Goal: Transaction & Acquisition: Purchase product/service

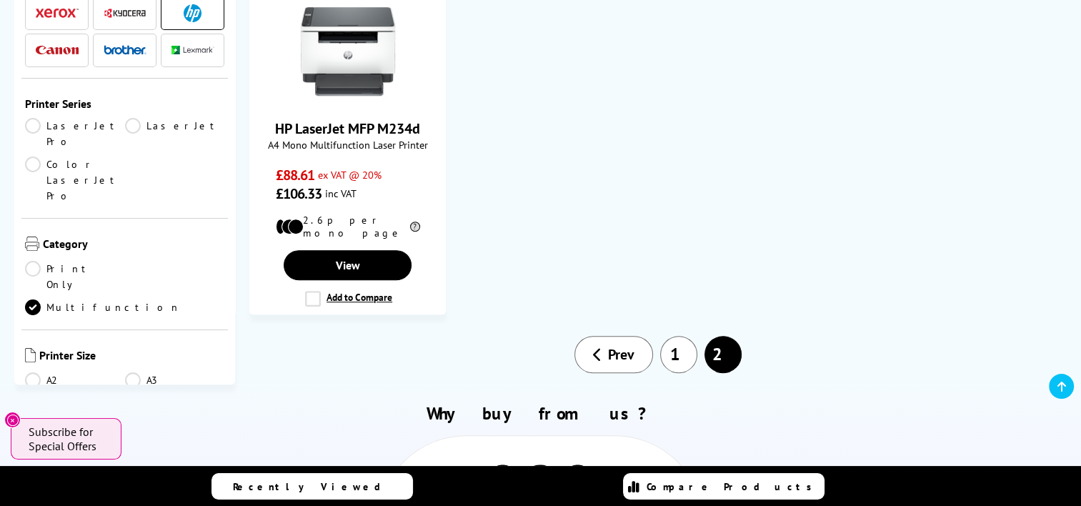
scroll to position [857, 0]
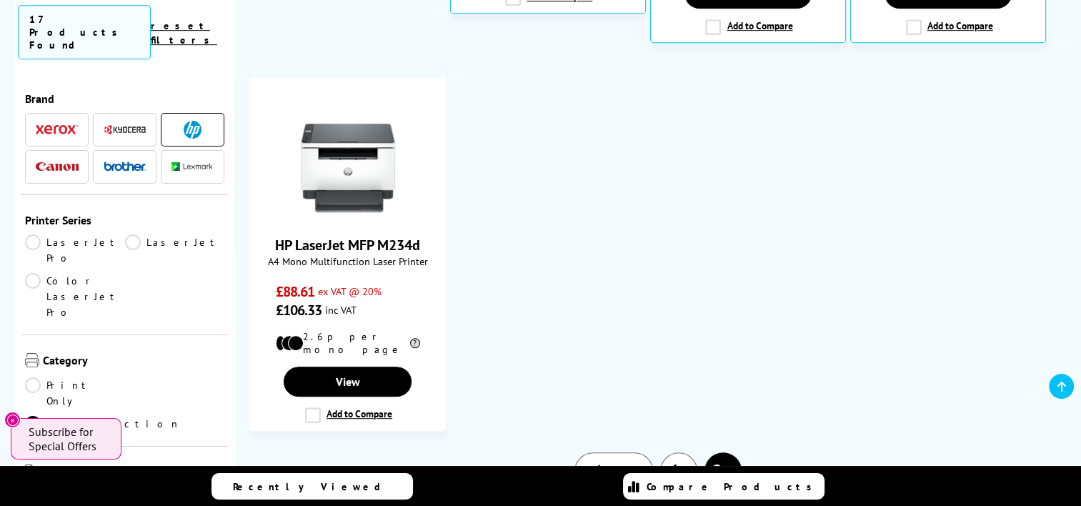
scroll to position [786, 0]
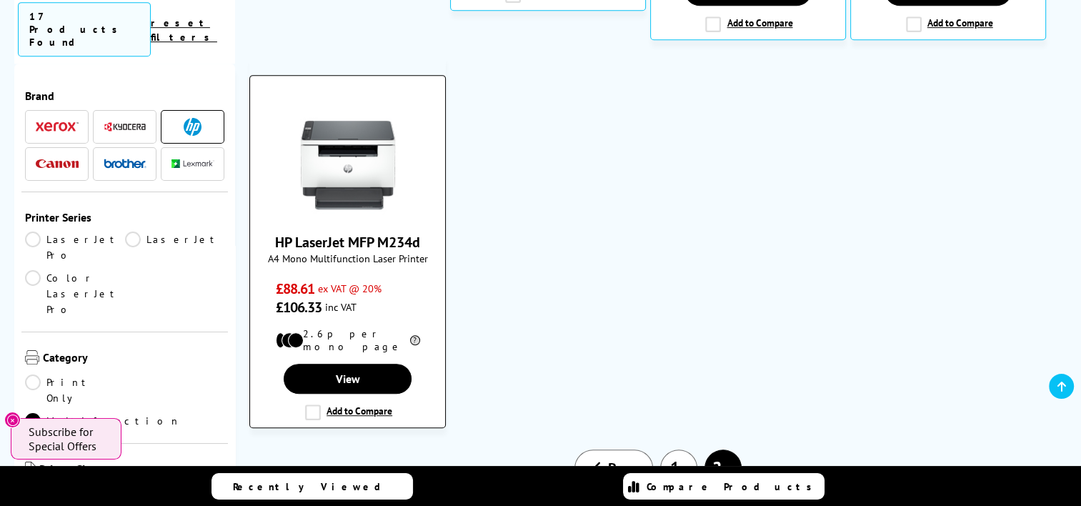
click at [369, 157] on img at bounding box center [347, 164] width 107 height 107
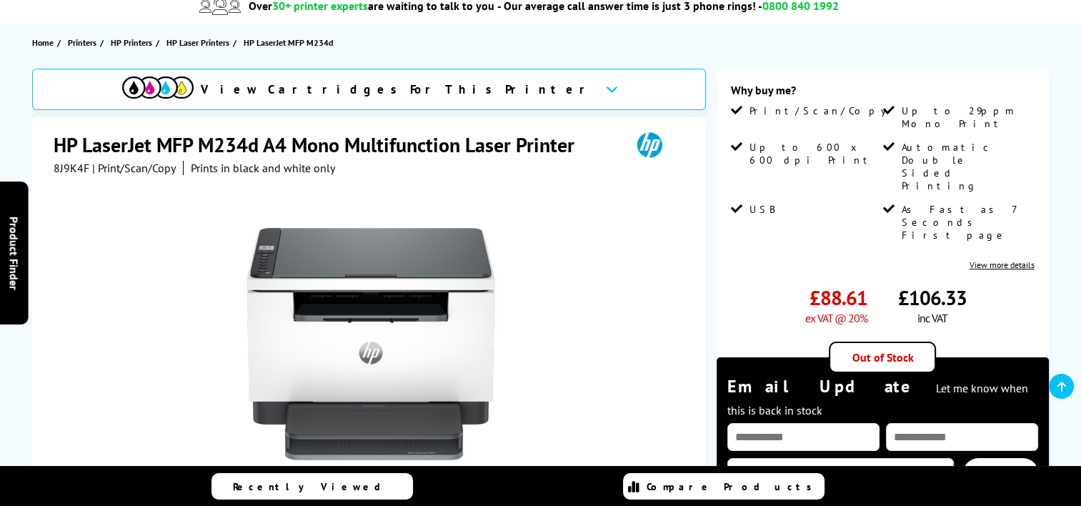
scroll to position [143, 0]
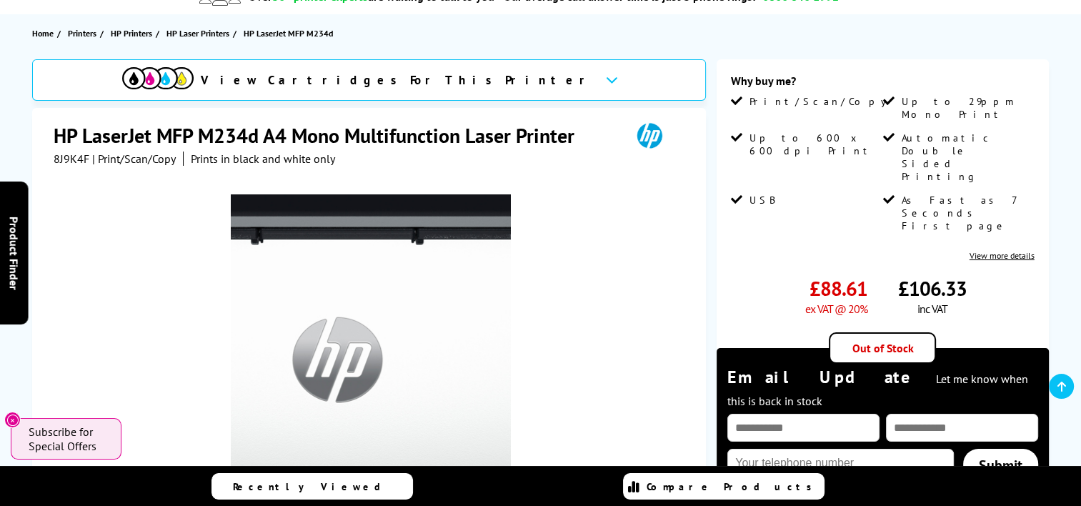
click at [384, 336] on img at bounding box center [371, 334] width 280 height 280
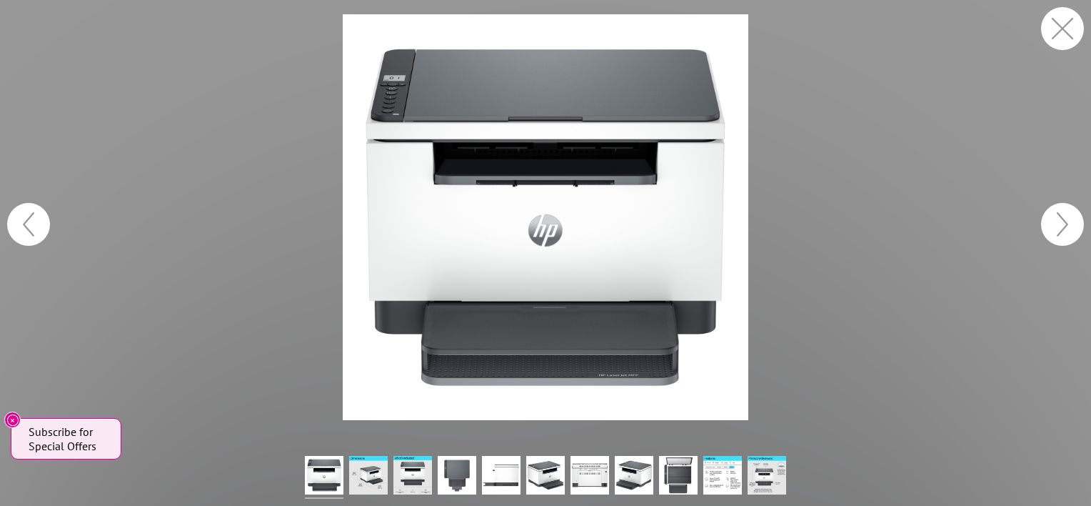
click at [382, 336] on img at bounding box center [546, 217] width 406 height 406
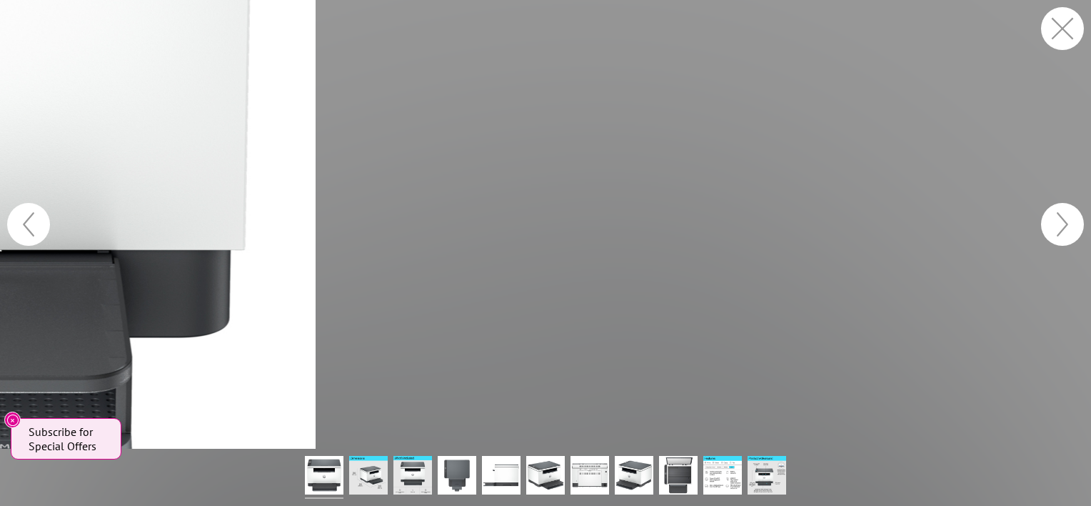
click at [873, 251] on figure at bounding box center [545, 224] width 1091 height 449
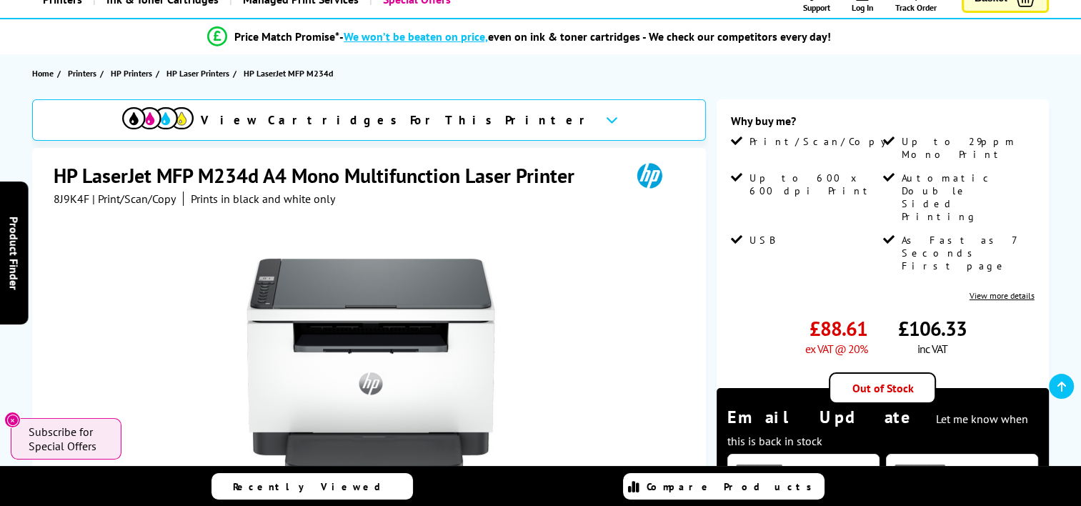
scroll to position [214, 0]
